Goal: Transaction & Acquisition: Purchase product/service

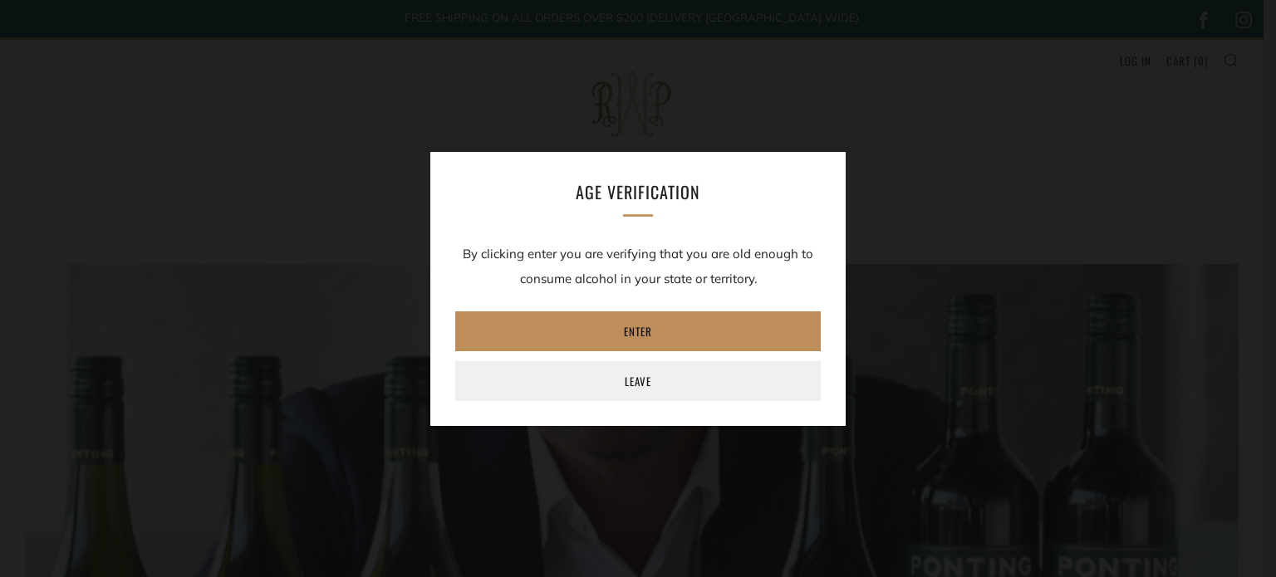
click at [655, 325] on link "Enter" at bounding box center [638, 332] width 366 height 40
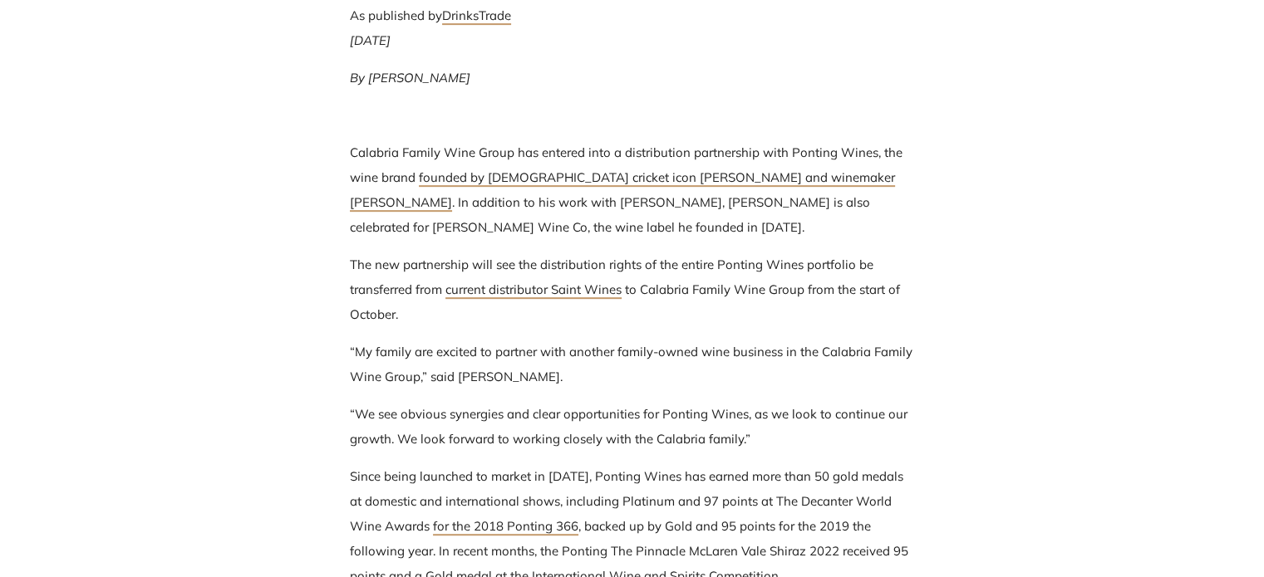
scroll to position [748, 0]
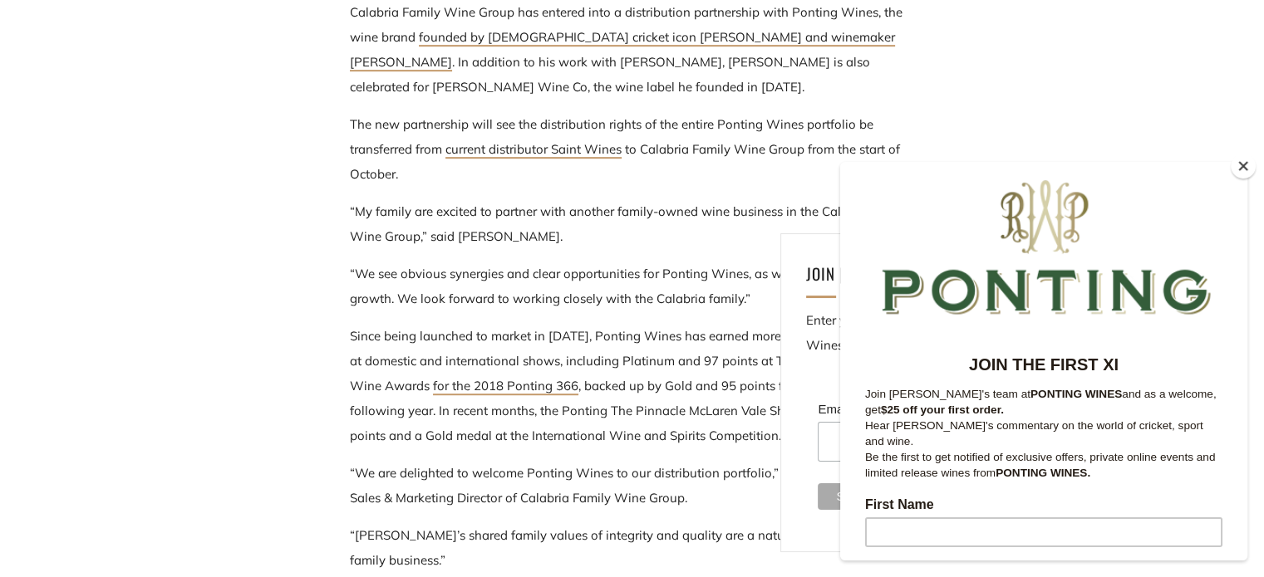
scroll to position [914, 0]
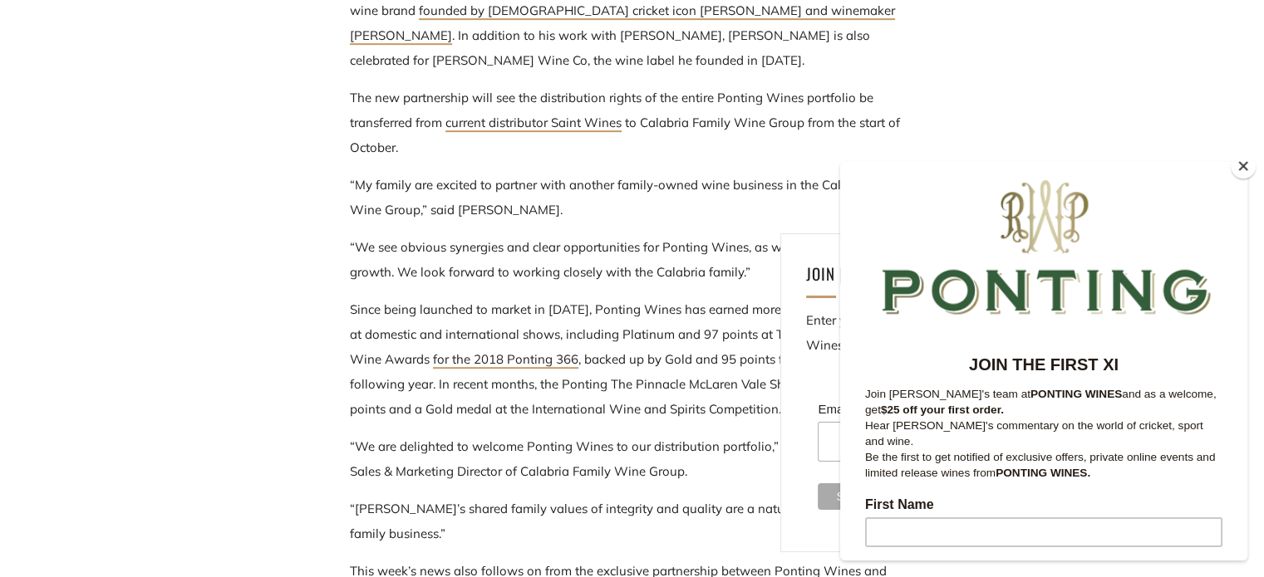
click at [1240, 168] on button "Close" at bounding box center [1243, 166] width 25 height 25
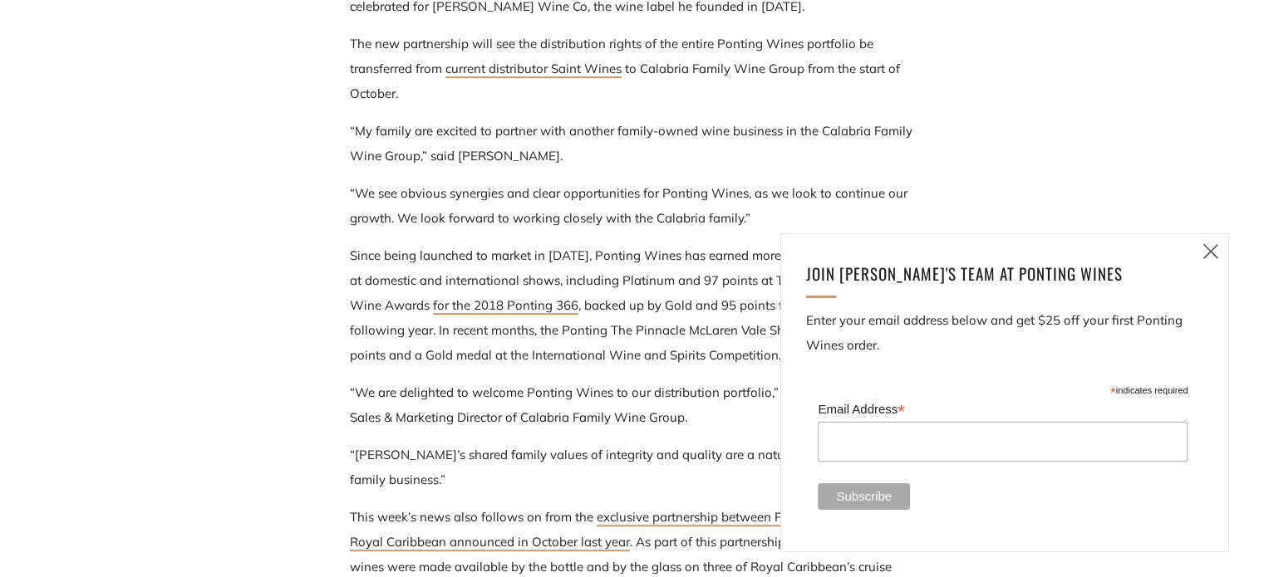
scroll to position [997, 0]
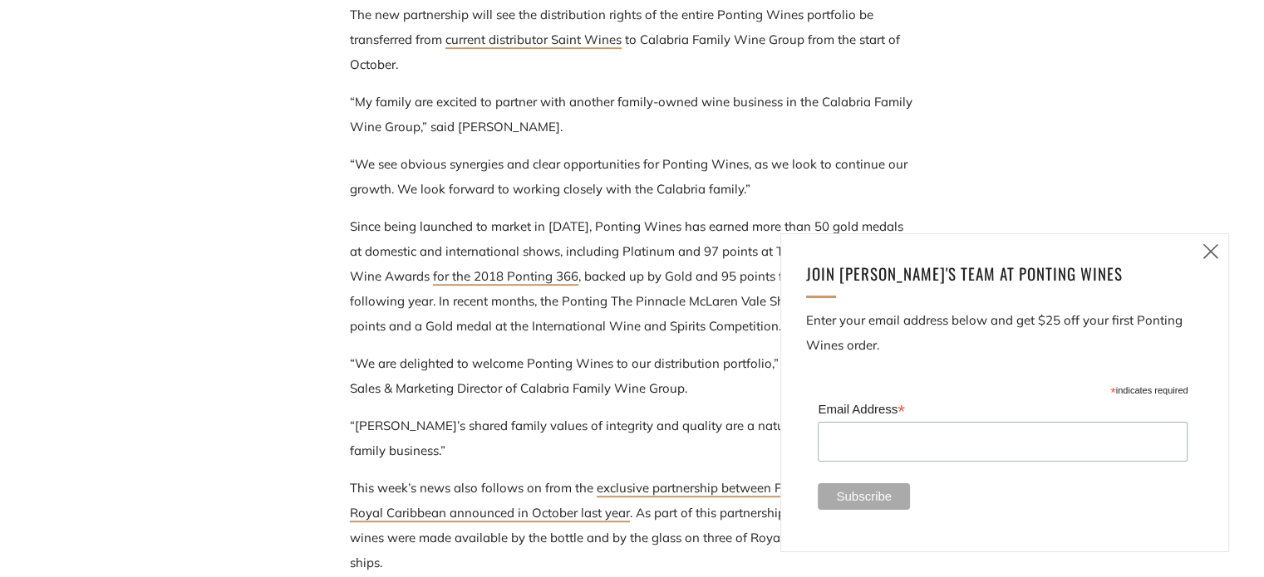
click at [1223, 262] on link "Close (esc)" at bounding box center [1210, 251] width 35 height 35
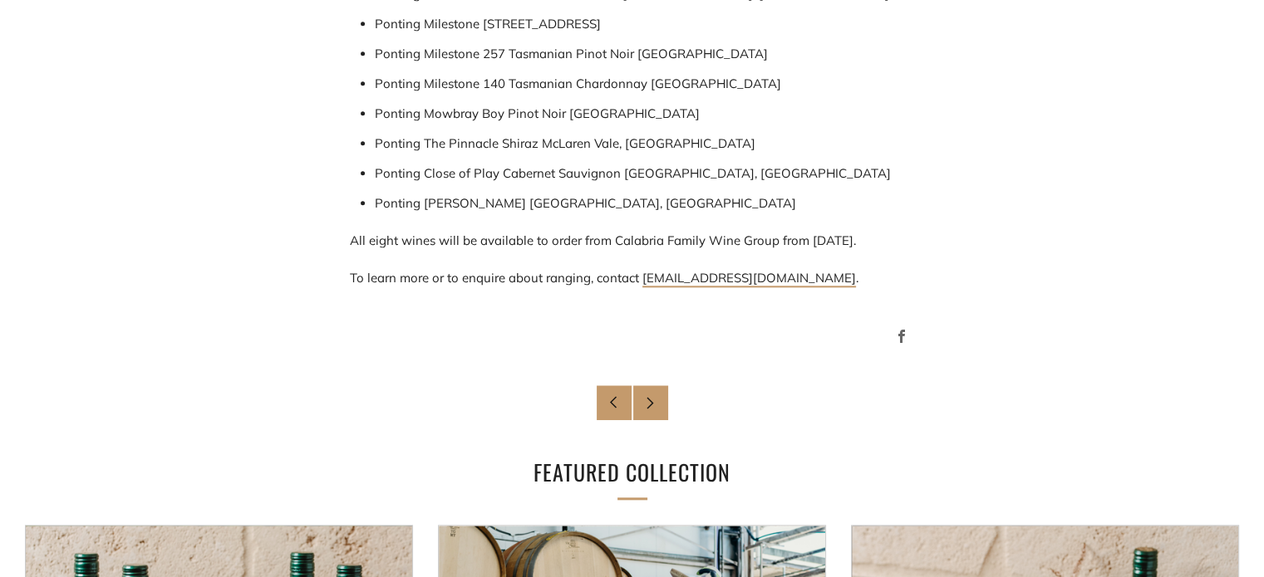
scroll to position [0, 0]
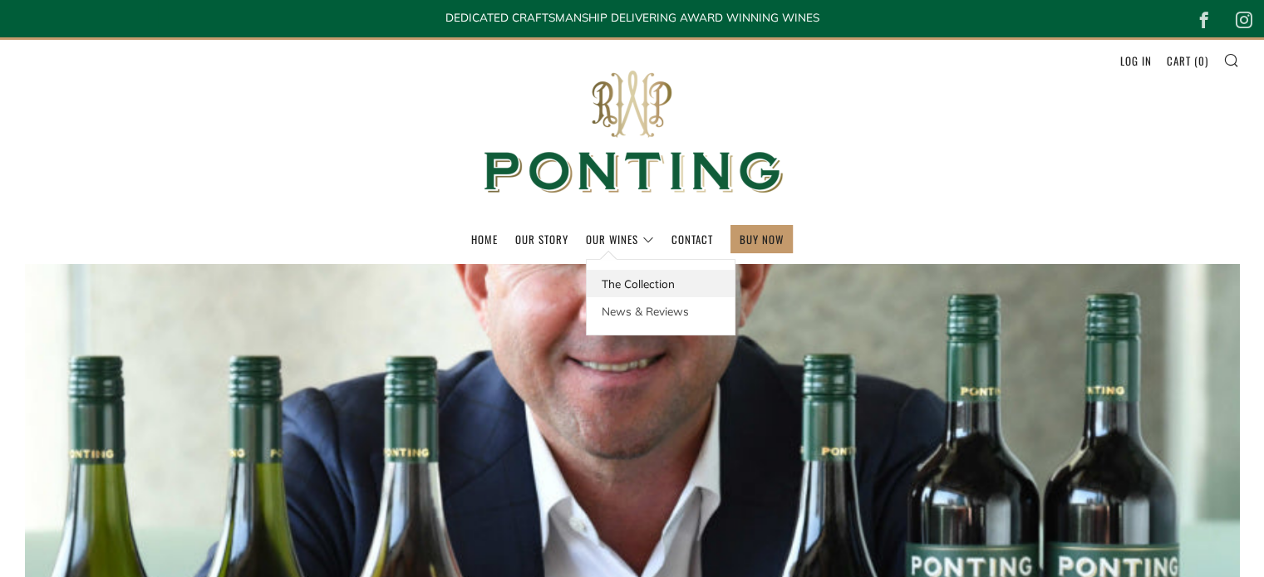
drag, startPoint x: 615, startPoint y: 265, endPoint x: 619, endPoint y: 275, distance: 10.8
click at [617, 268] on div "The Collection News & Reviews" at bounding box center [661, 297] width 150 height 76
click at [622, 281] on link "The Collection" at bounding box center [661, 283] width 148 height 27
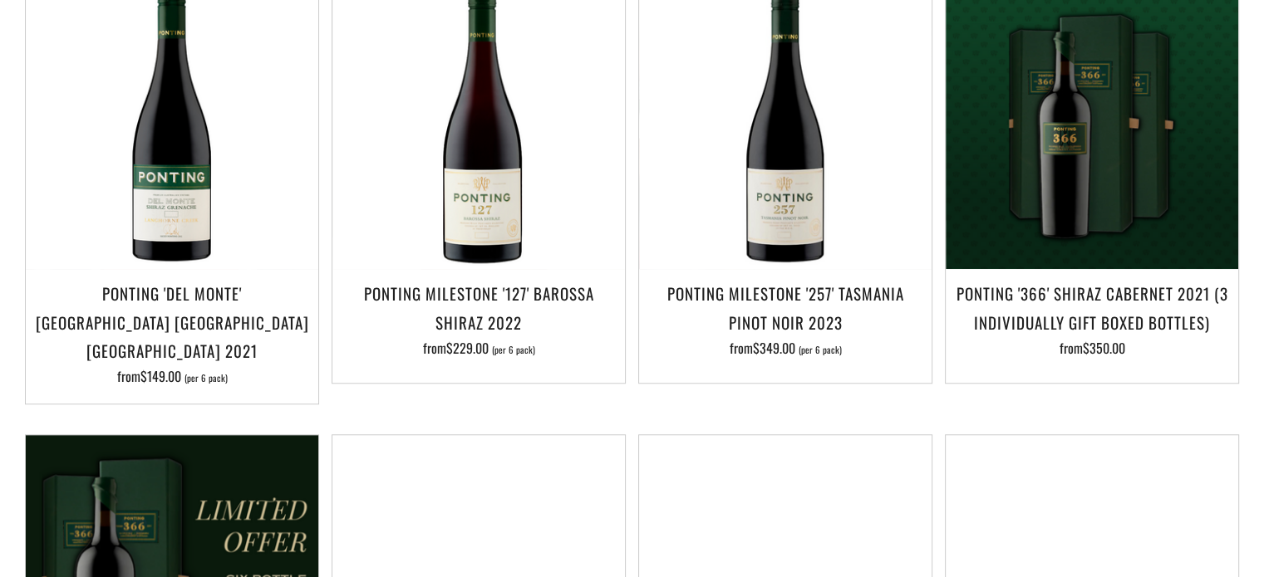
scroll to position [1329, 0]
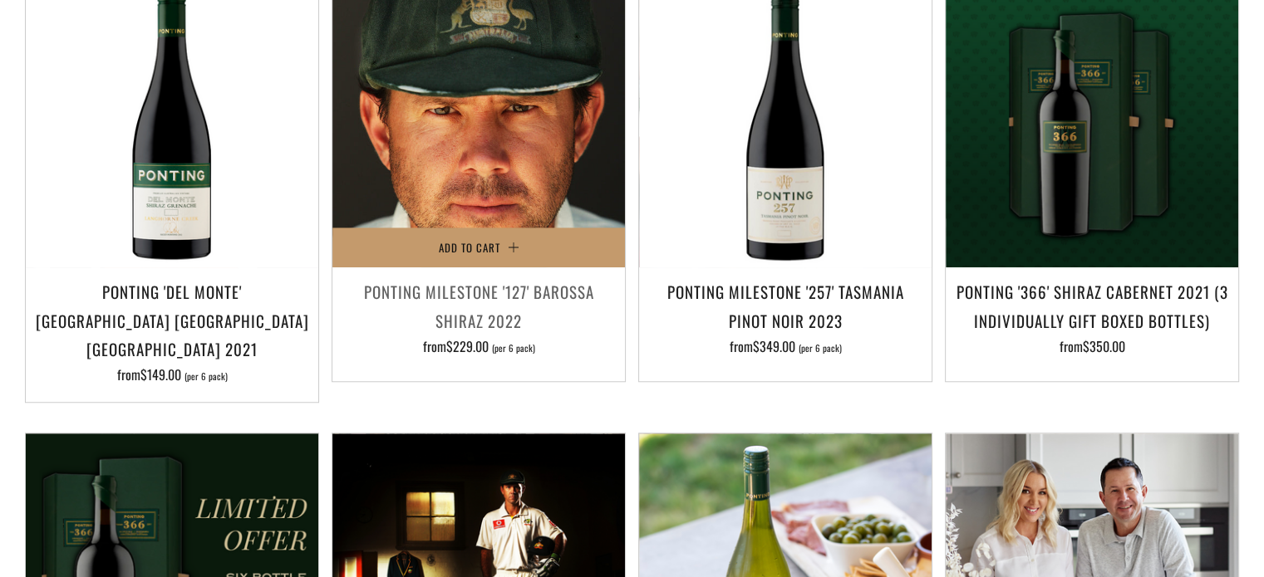
click at [484, 162] on img at bounding box center [478, 121] width 292 height 292
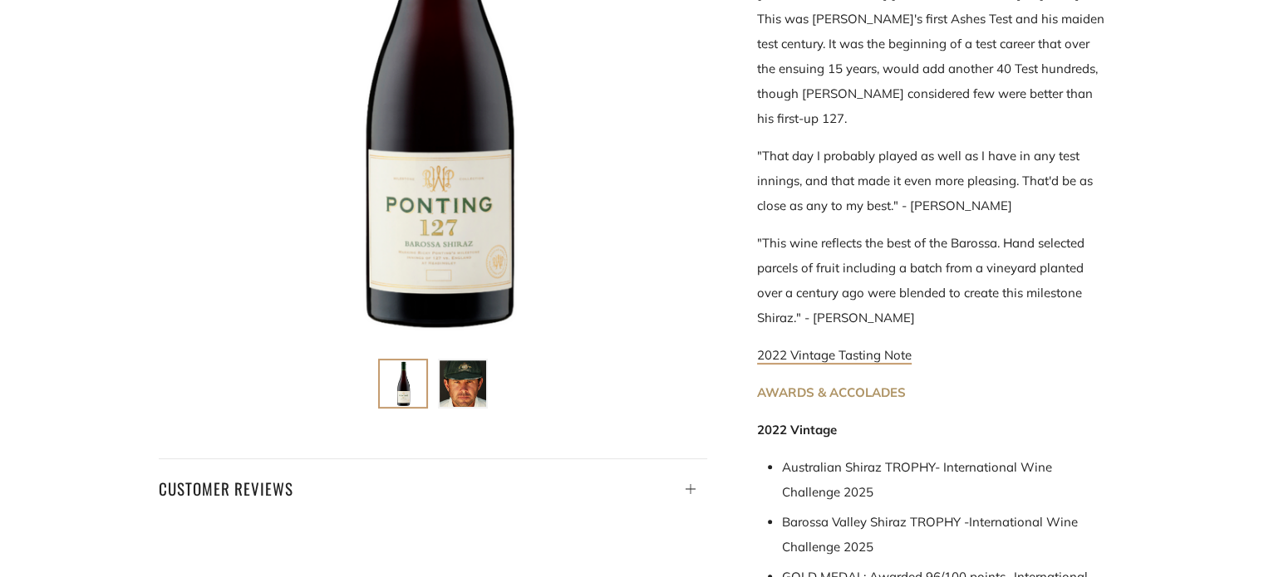
scroll to position [997, 0]
